Goal: Task Accomplishment & Management: Use online tool/utility

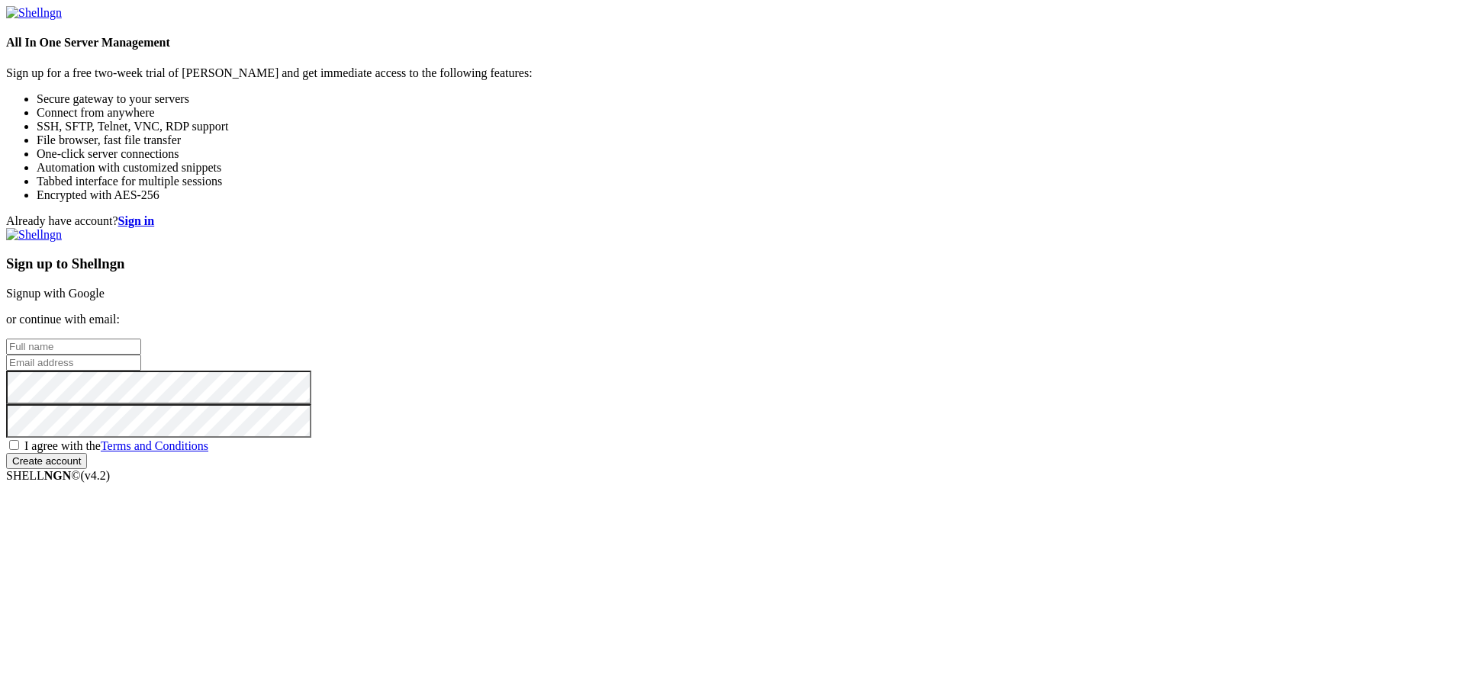
click at [141, 339] on input "text" at bounding box center [73, 347] width 135 height 16
click at [855, 314] on div "Sign up to Shellngn Signup with Google or continue with email: I agree with the…" at bounding box center [732, 348] width 1452 height 241
click at [141, 339] on input "text" at bounding box center [73, 347] width 135 height 16
click at [141, 355] on input "email" at bounding box center [73, 363] width 135 height 16
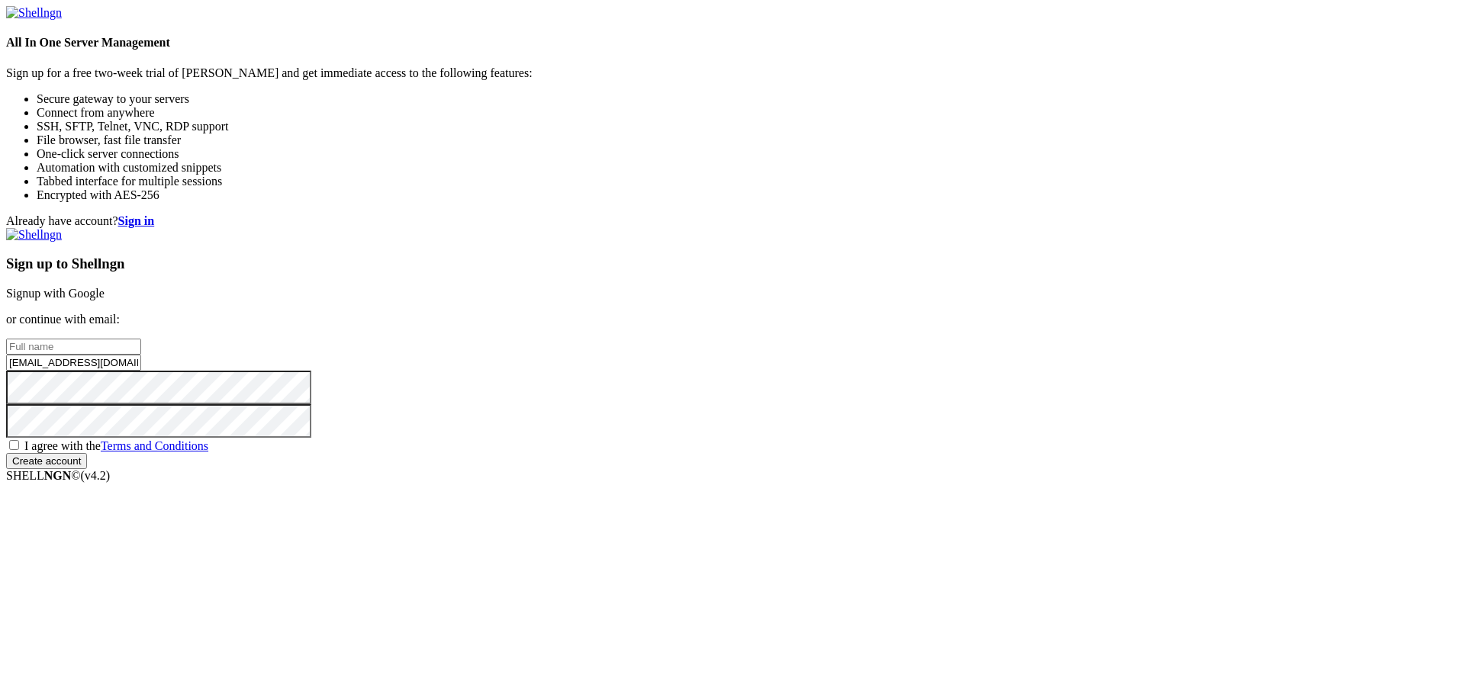
type input "[EMAIL_ADDRESS][DOMAIN_NAME]"
click at [141, 339] on input "text" at bounding box center [73, 347] width 135 height 16
type input "[PERSON_NAME]"
click at [105, 287] on link "Signup with Google" at bounding box center [55, 293] width 98 height 13
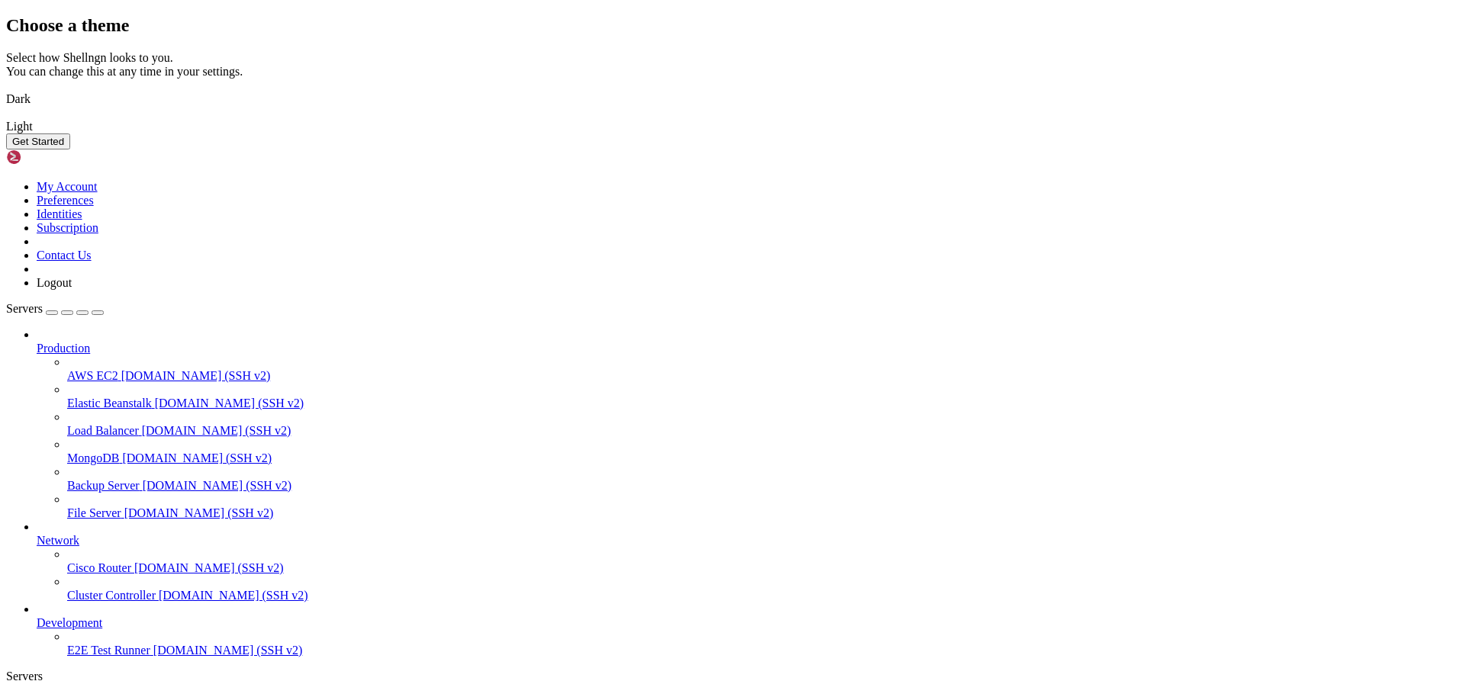
click at [6, 89] on img at bounding box center [6, 89] width 0 height 0
click at [70, 150] on button "Get Started" at bounding box center [38, 141] width 64 height 16
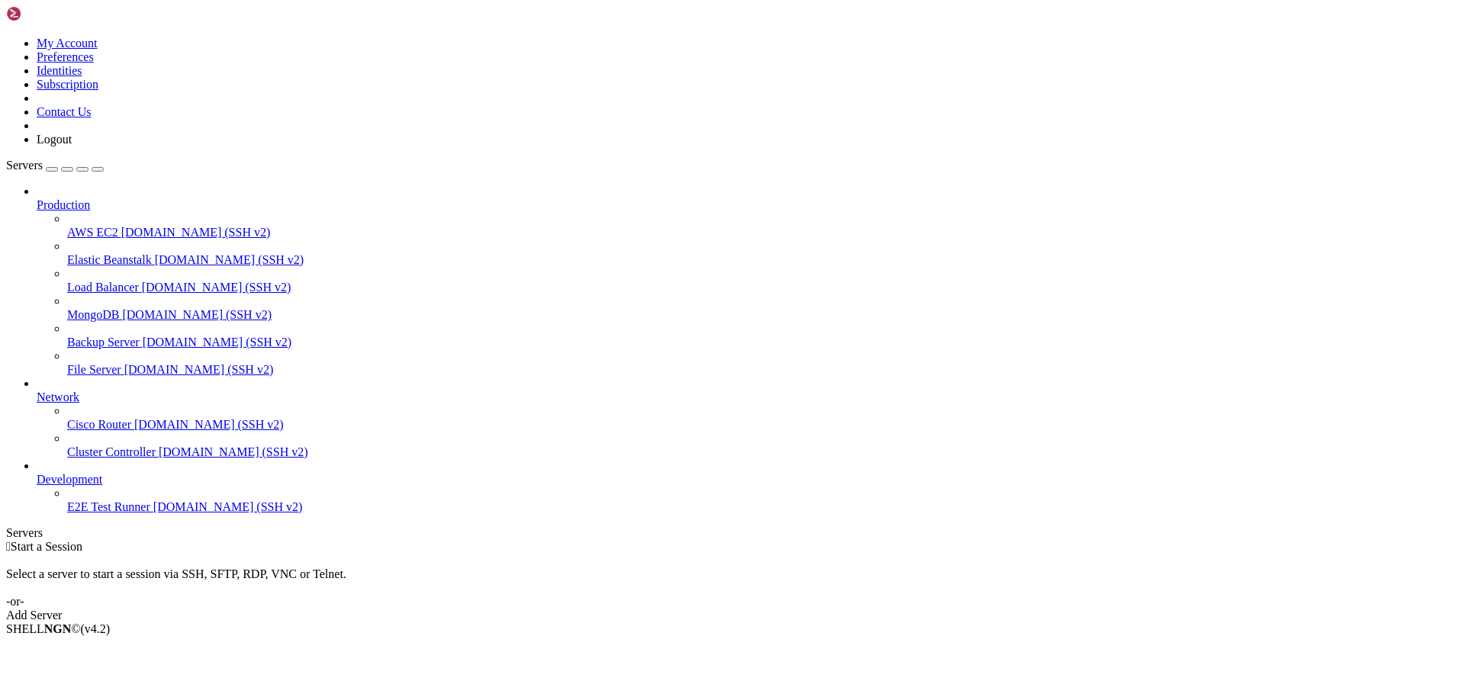
click at [823, 609] on div "Add Server" at bounding box center [732, 616] width 1452 height 14
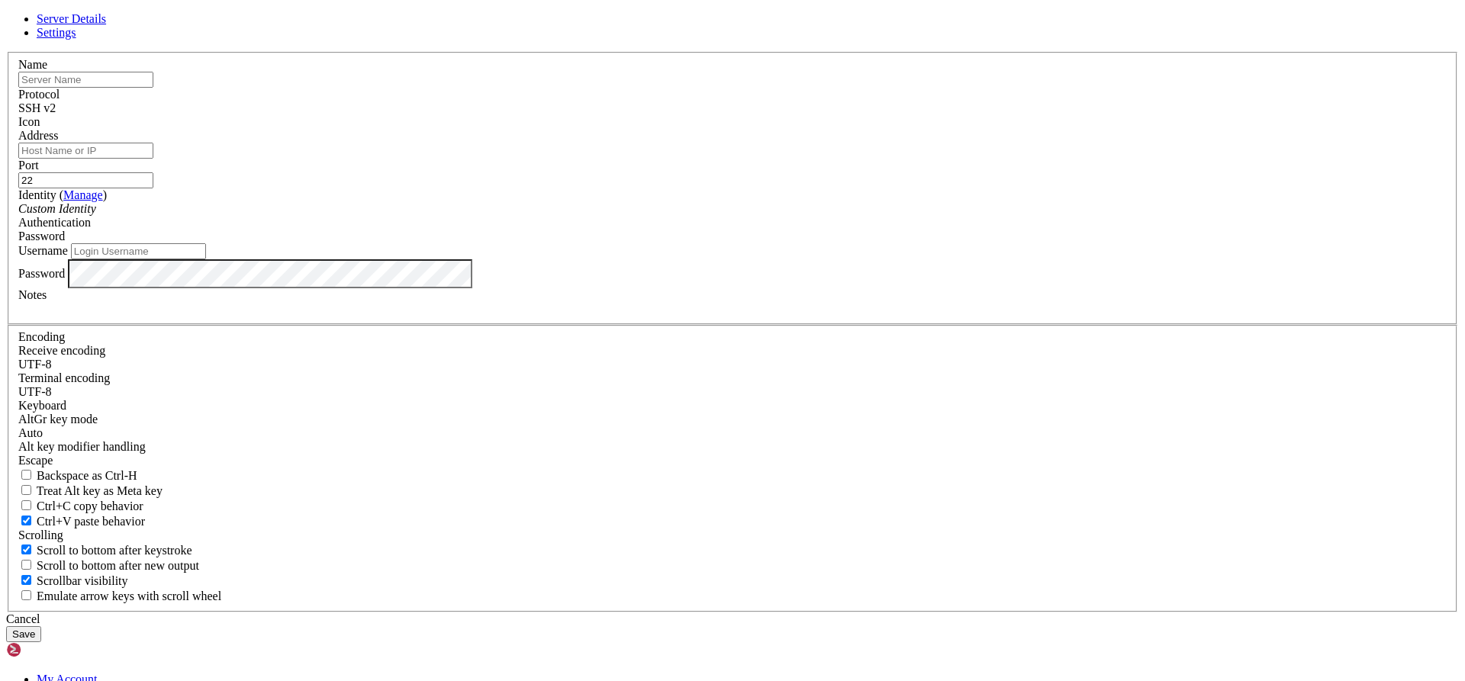
click at [153, 88] on input "text" at bounding box center [85, 80] width 135 height 16
type input "[TECHNICAL_ID]"
click at [153, 159] on input "Address" at bounding box center [85, 151] width 135 height 16
paste input "[TECHNICAL_ID]"
type input "[TECHNICAL_ID]"
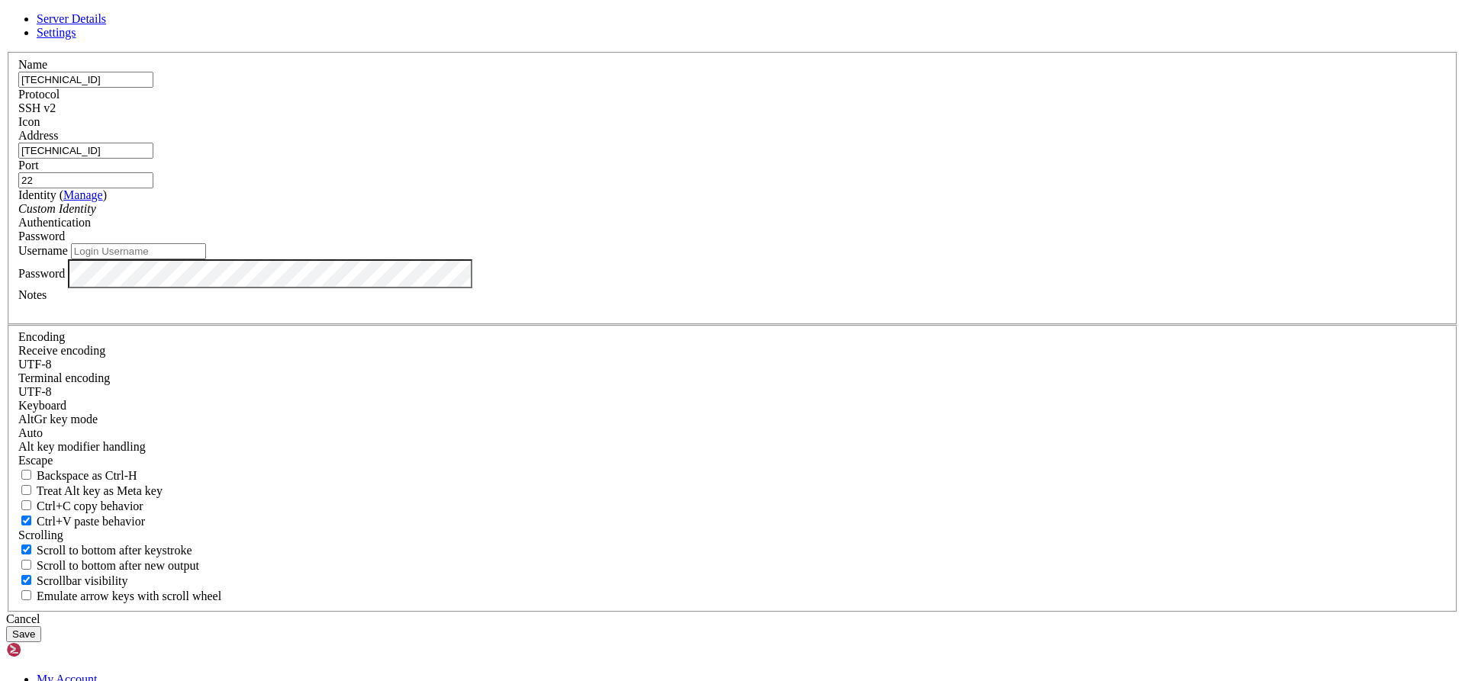
drag, startPoint x: 616, startPoint y: 194, endPoint x: 108, endPoint y: 234, distance: 509.6
click at [108, 234] on div "Server Details Settings Name [TECHNICAL_ID] Protocol SSH v2 Icon" at bounding box center [732, 327] width 1452 height 630
click at [153, 88] on input "text" at bounding box center [85, 80] width 135 height 16
type input "Computacion en la Nube"
click at [206, 259] on input "Username" at bounding box center [138, 251] width 135 height 16
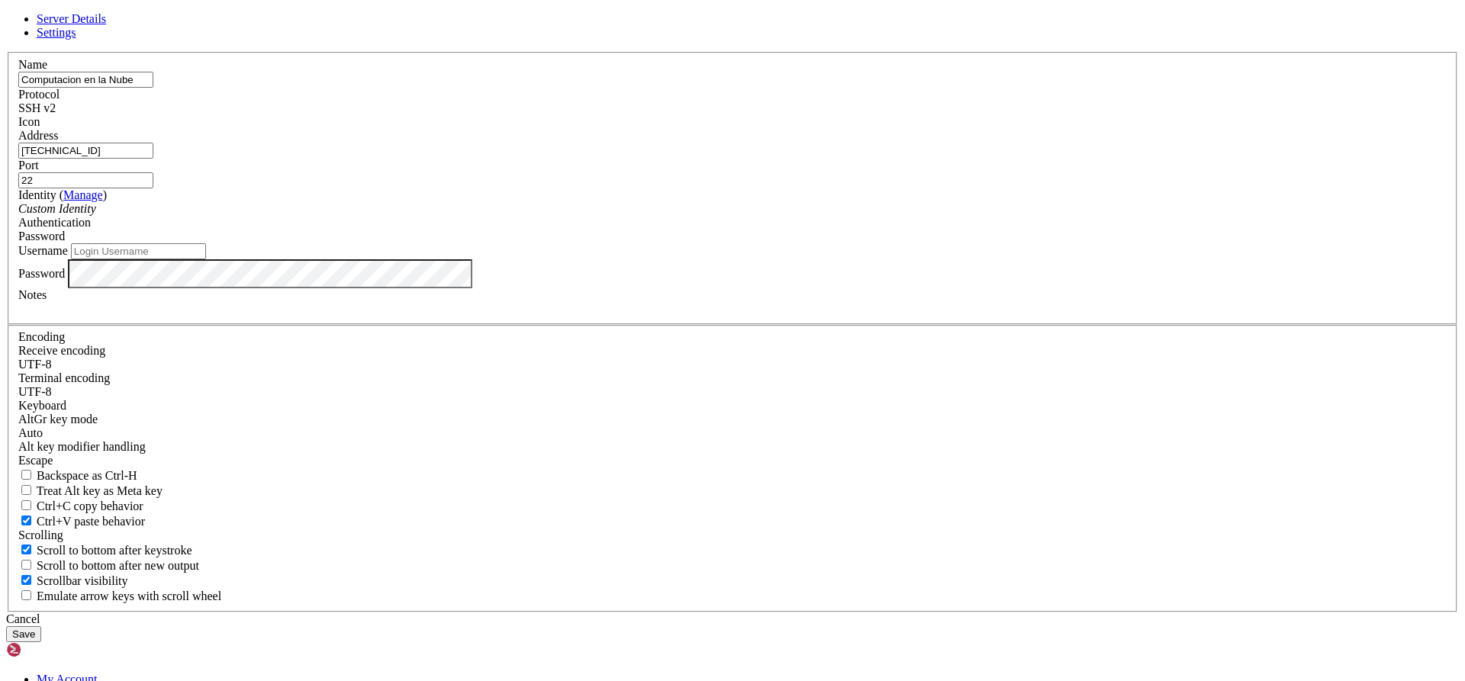
click at [206, 259] on input "Username" at bounding box center [138, 251] width 135 height 16
type input "AdminAlumno333"
click at [41, 626] on button "Save" at bounding box center [23, 634] width 35 height 16
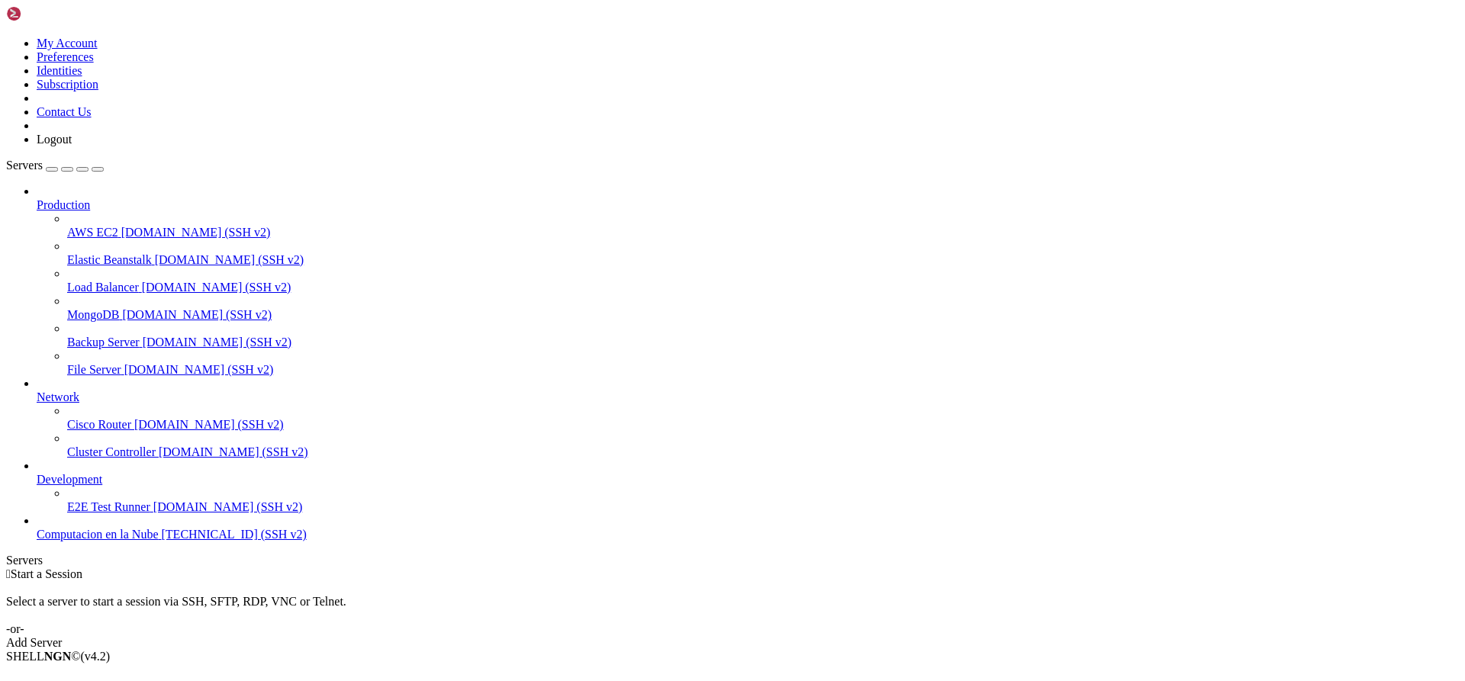
click at [162, 541] on span "[TECHNICAL_ID] (SSH v2)" at bounding box center [234, 534] width 145 height 13
click at [175, 676] on li "Connect" at bounding box center [106, 683] width 139 height 14
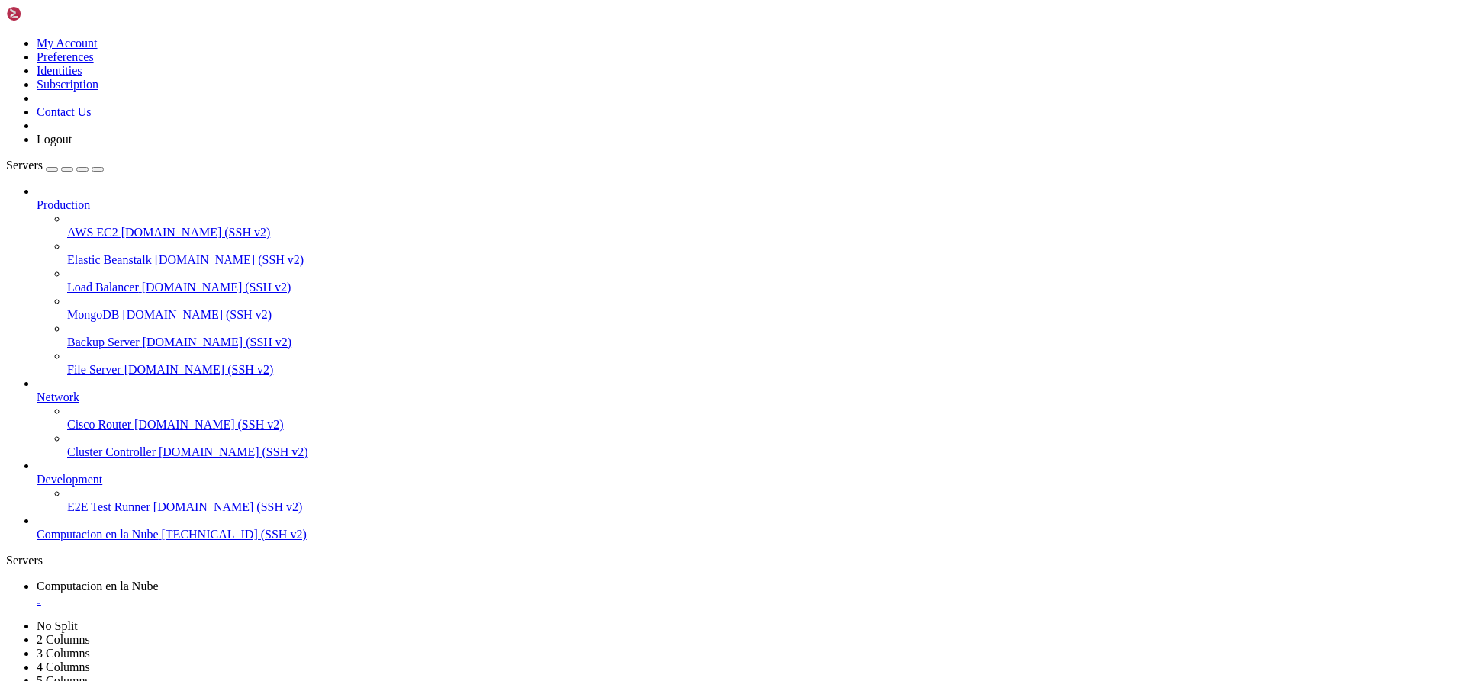
drag, startPoint x: 1218, startPoint y: 62, endPoint x: 1015, endPoint y: 63, distance: 203.7
